Goal: Task Accomplishment & Management: Manage account settings

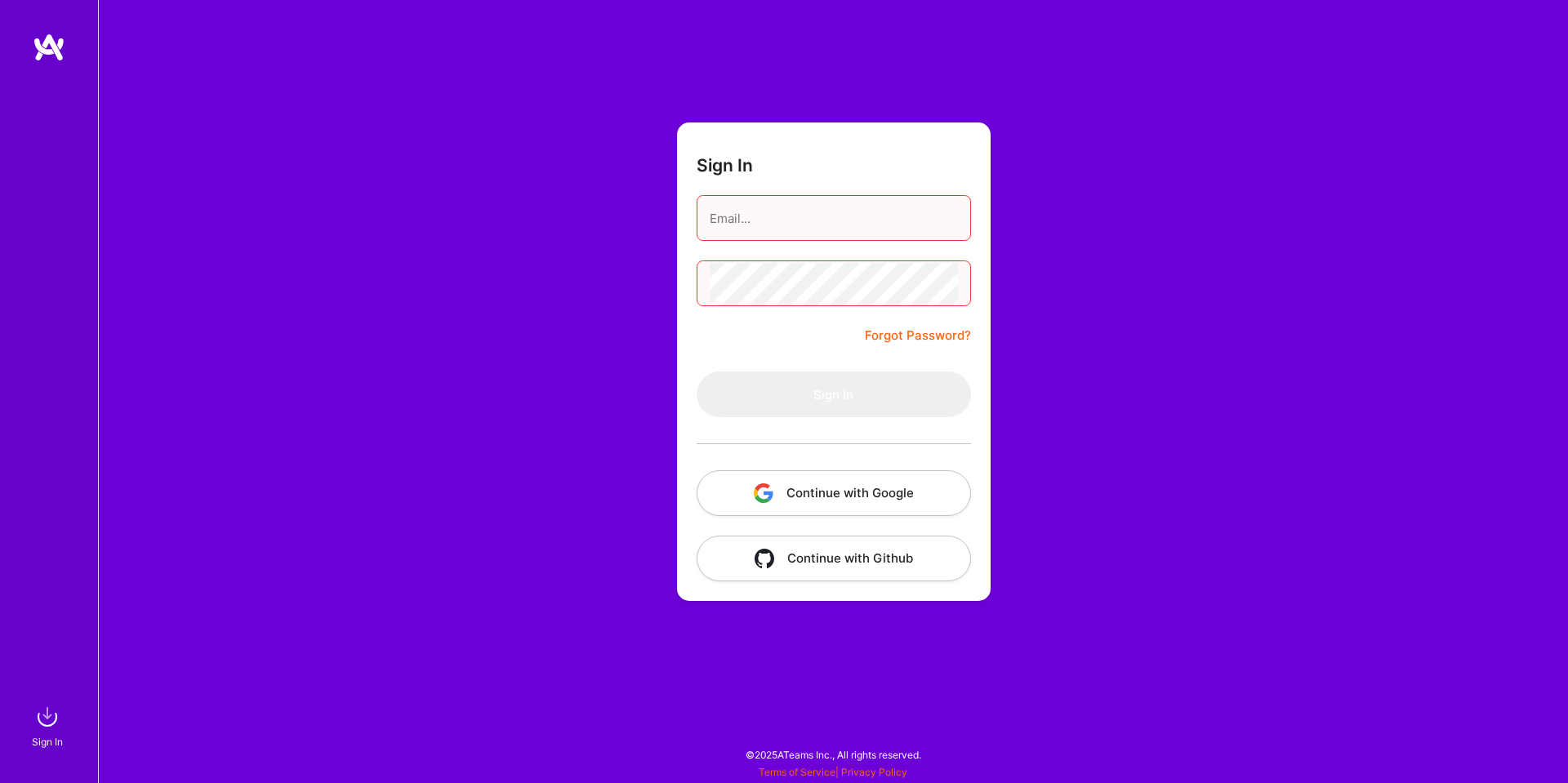
click at [772, 236] on input "email" at bounding box center [833, 218] width 248 height 42
type input "[PERSON_NAME][EMAIL_ADDRESS][DOMAIN_NAME]"
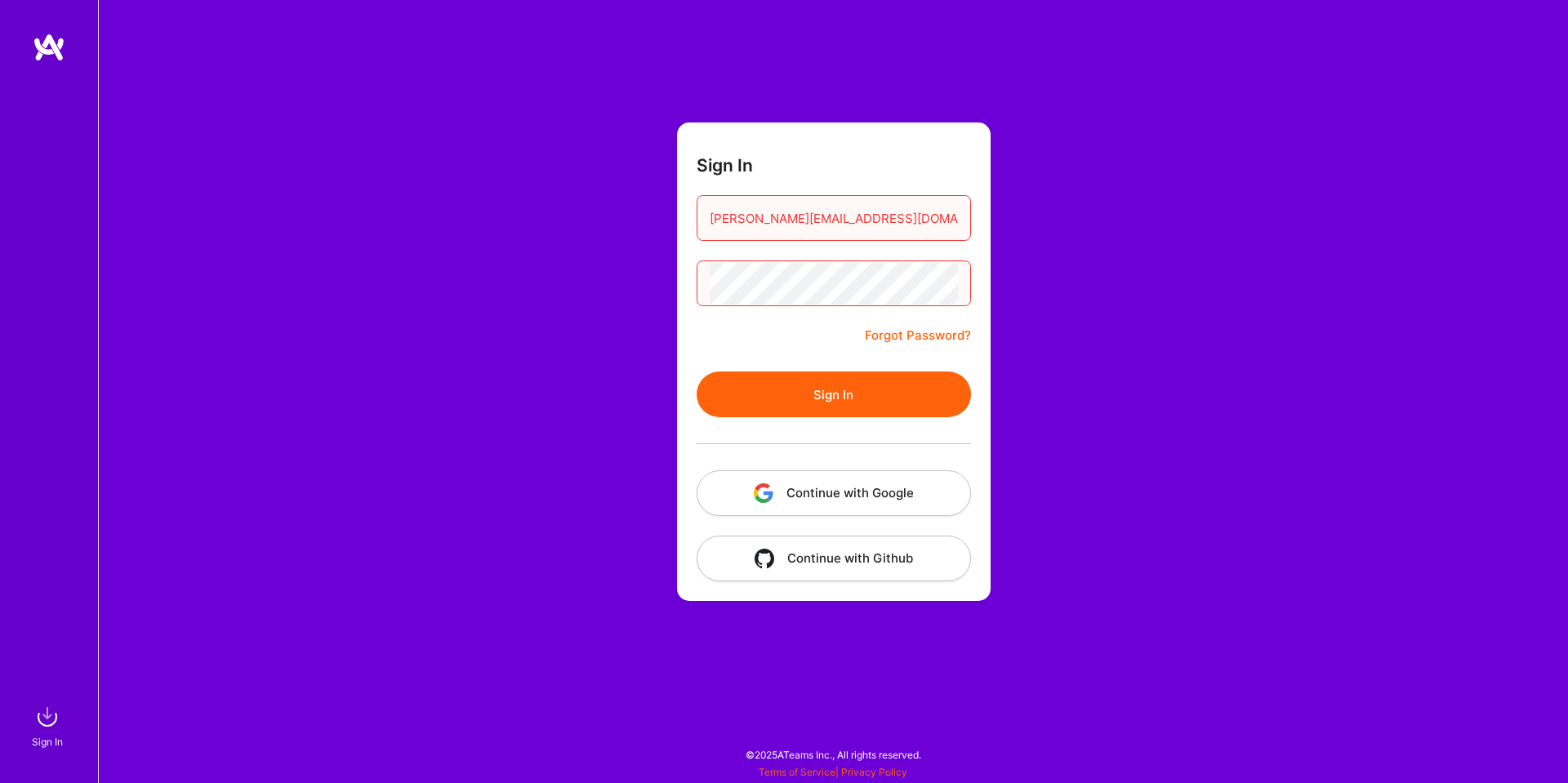
click at [846, 395] on button "Sign In" at bounding box center [834, 394] width 274 height 46
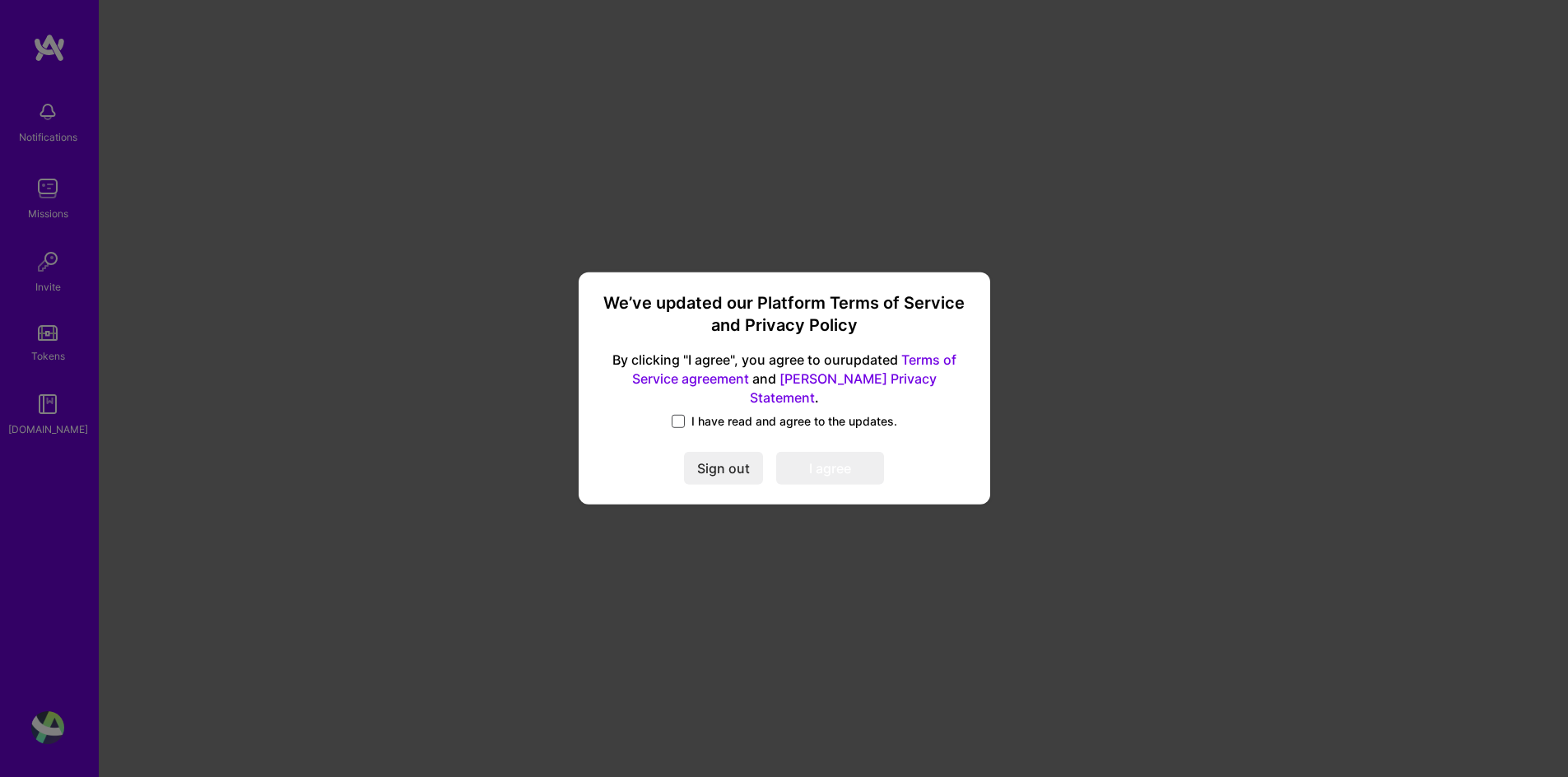
click at [682, 414] on span at bounding box center [678, 421] width 13 height 13
click at [0, 0] on input "I have read and agree to the updates." at bounding box center [0, 0] width 0 height 0
click at [818, 460] on button "I agree" at bounding box center [830, 469] width 108 height 33
